Goal: Information Seeking & Learning: Learn about a topic

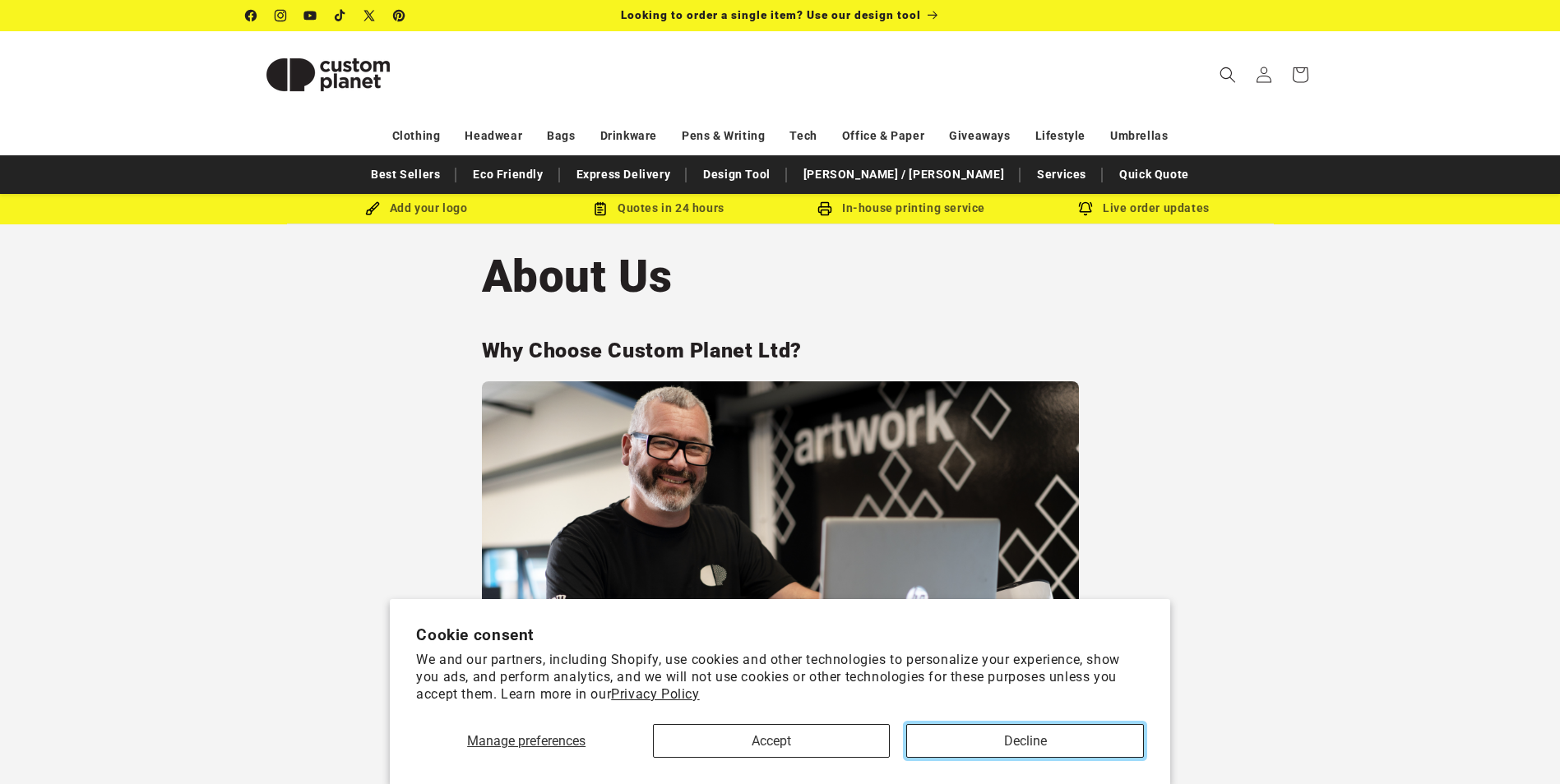
click at [1025, 739] on button "Decline" at bounding box center [1024, 740] width 237 height 34
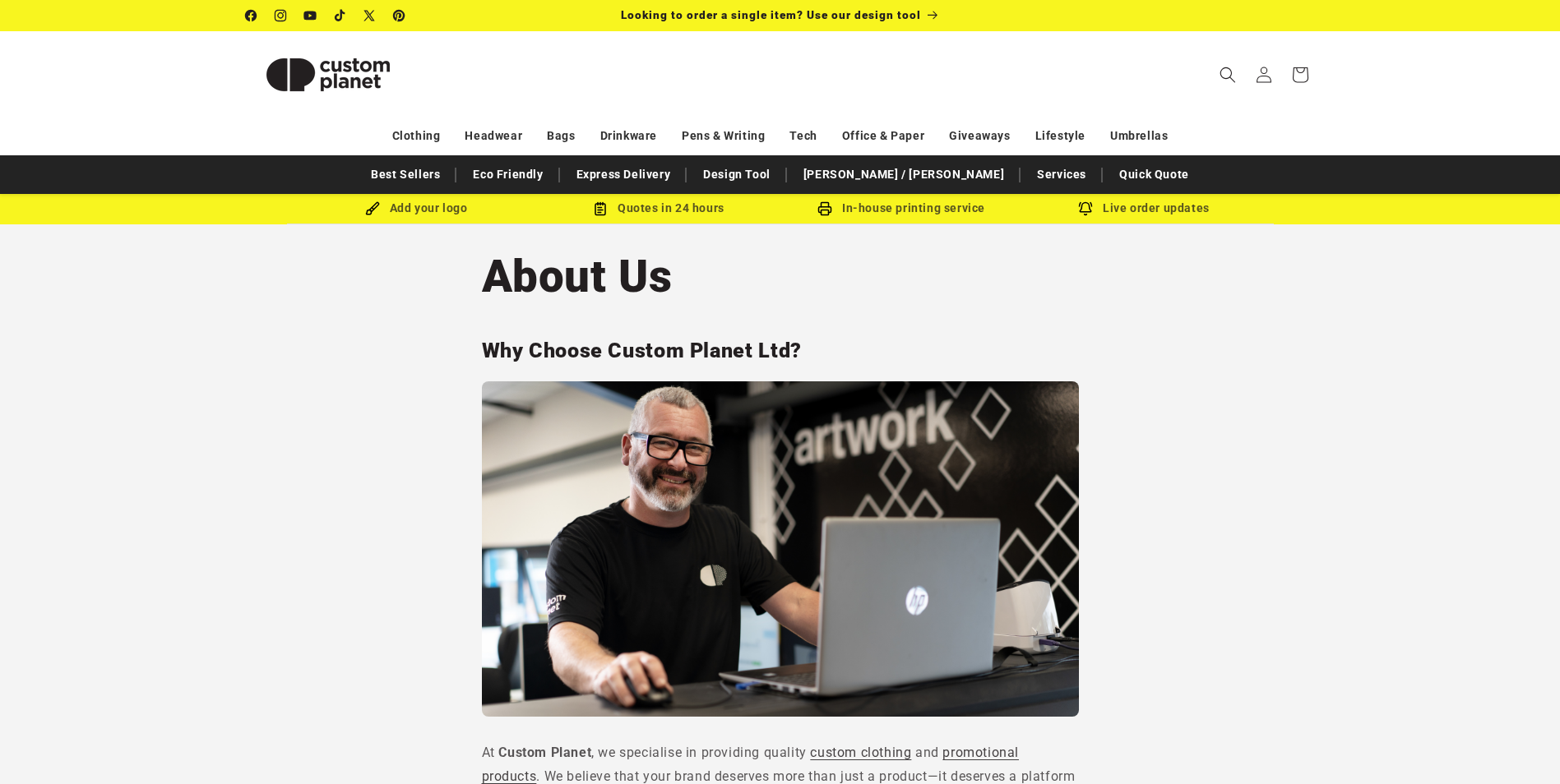
click at [340, 82] on img at bounding box center [328, 75] width 165 height 74
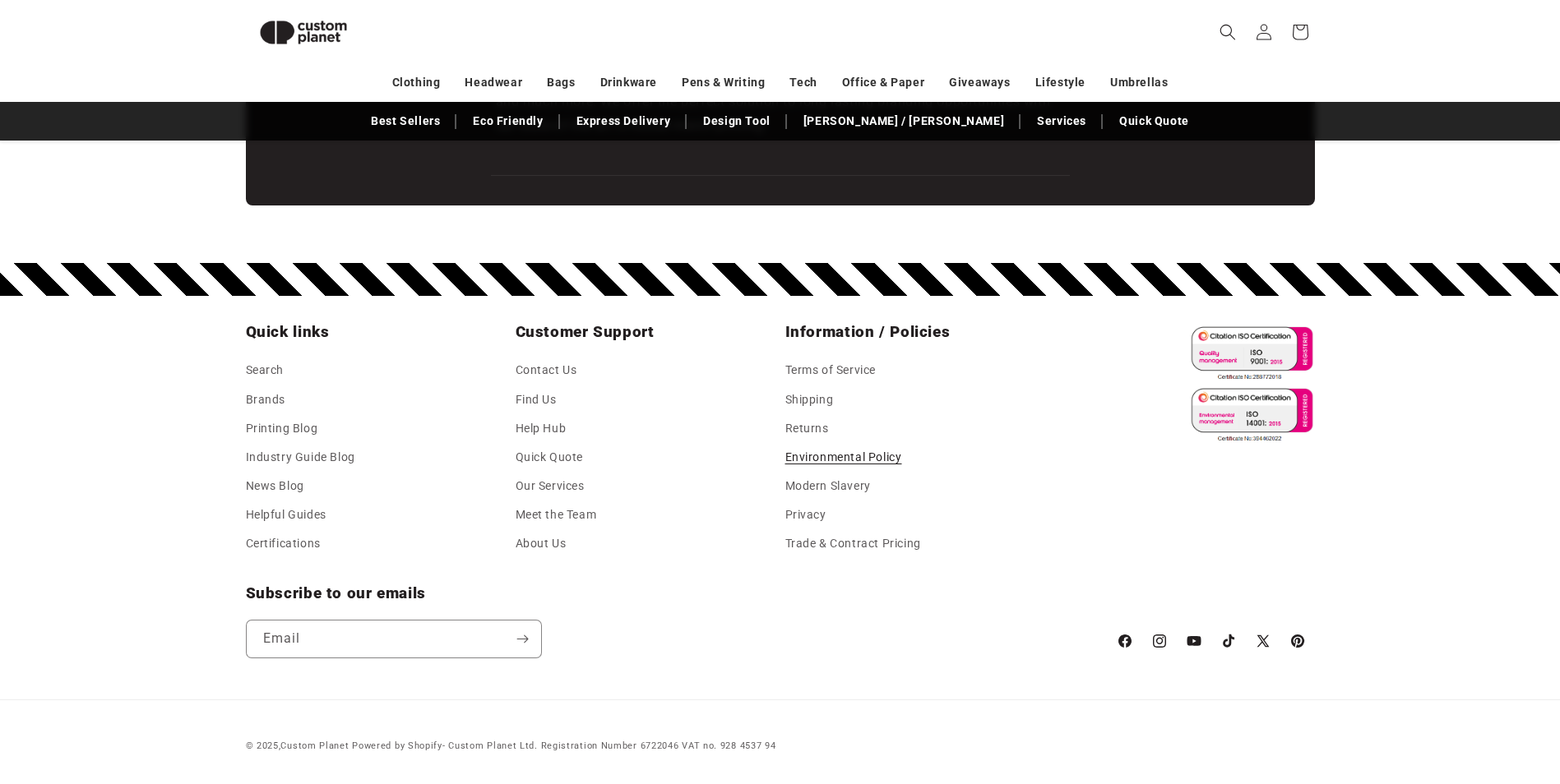
scroll to position [0, 1560]
drag, startPoint x: 638, startPoint y: 745, endPoint x: 678, endPoint y: 746, distance: 40.0
click at [678, 746] on small "Powered by Shopify - Custom Planet Ltd. Registration Number 6722046 VAT no. 928…" at bounding box center [564, 745] width 424 height 11
drag, startPoint x: 678, startPoint y: 746, endPoint x: 666, endPoint y: 745, distance: 12.0
copy small "6722046"
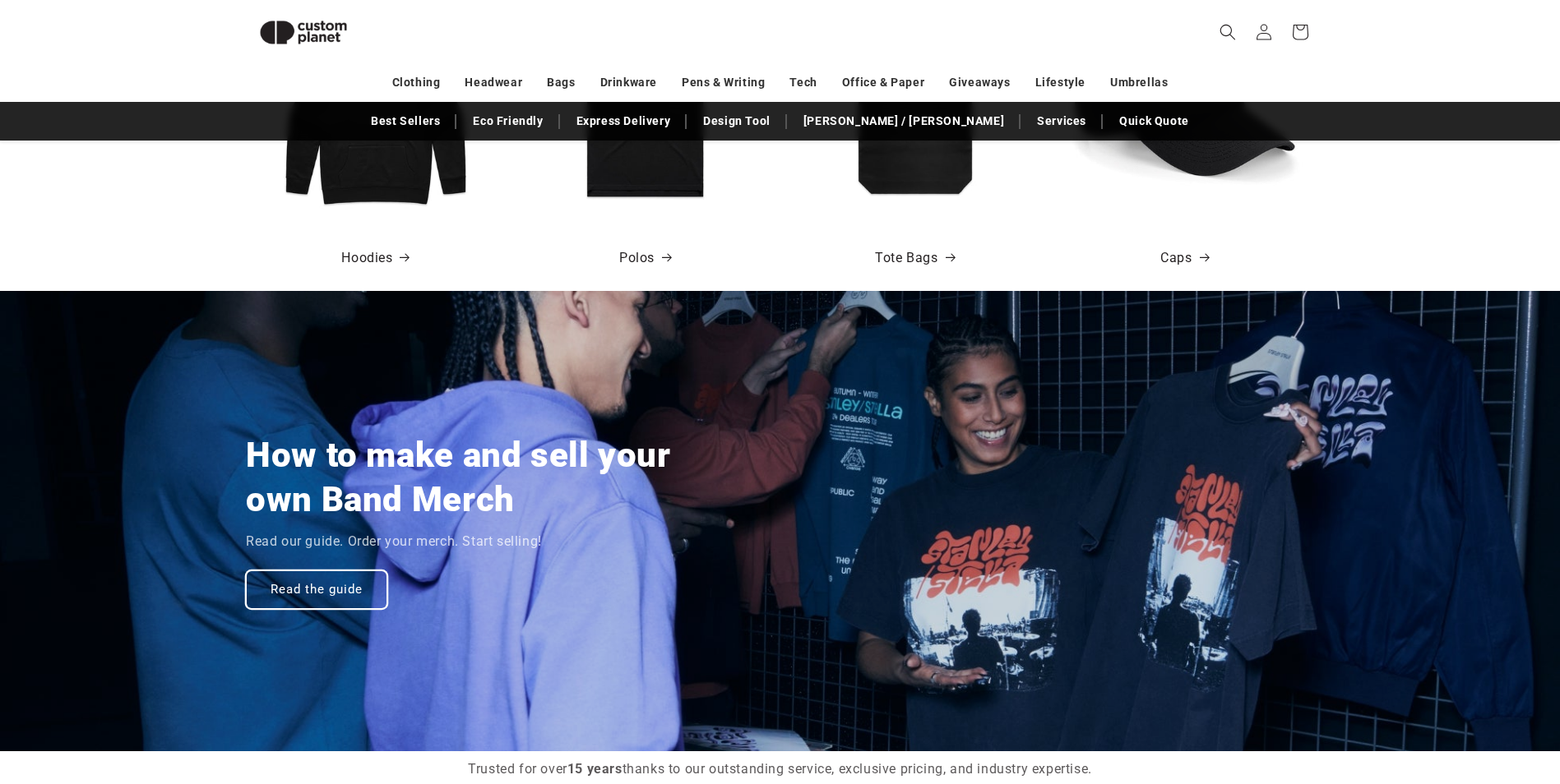
scroll to position [0, 3120]
click at [319, 583] on link "Read the guide" at bounding box center [317, 590] width 142 height 39
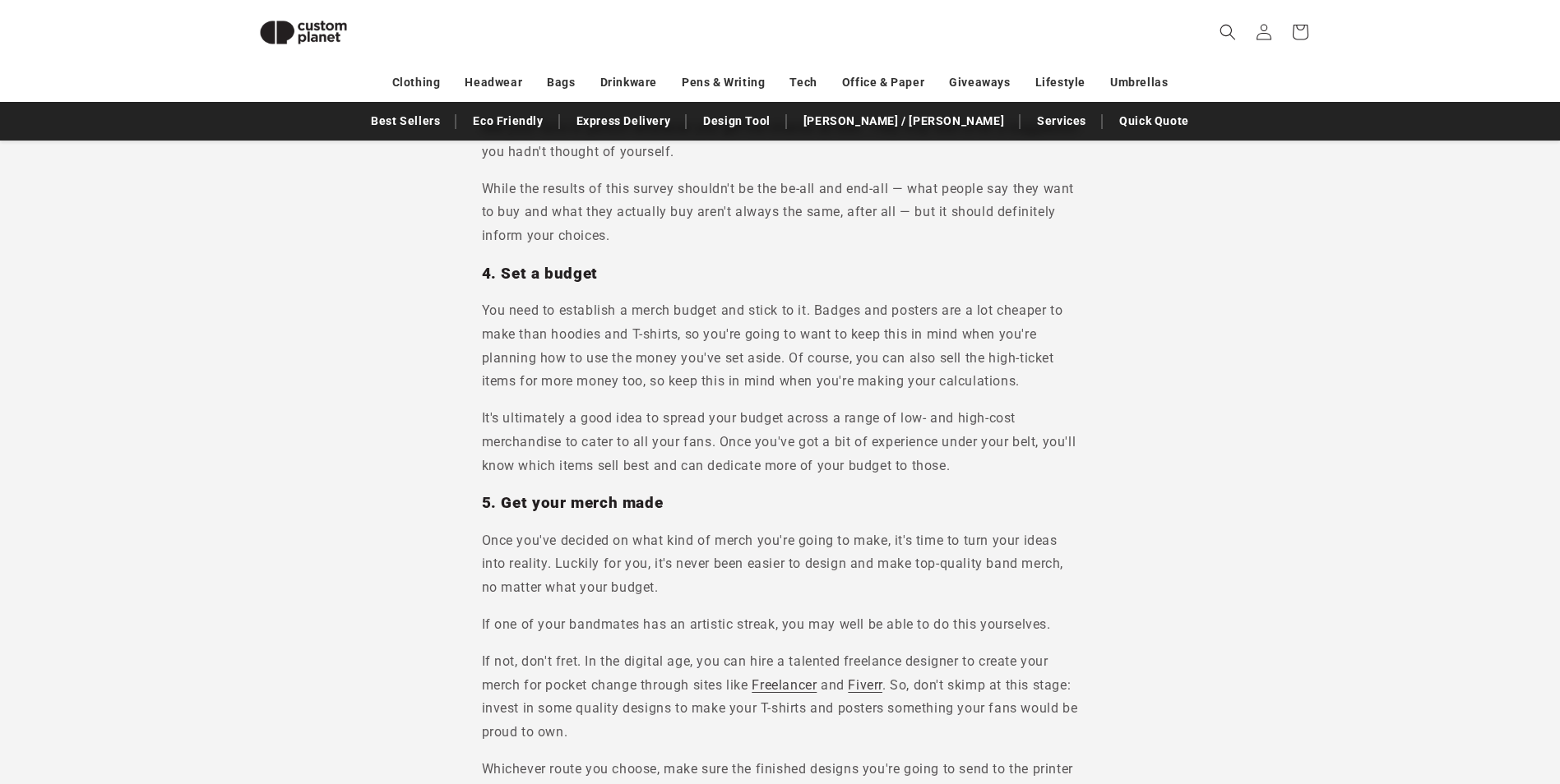
scroll to position [2541, 0]
